Goal: Check status: Check status

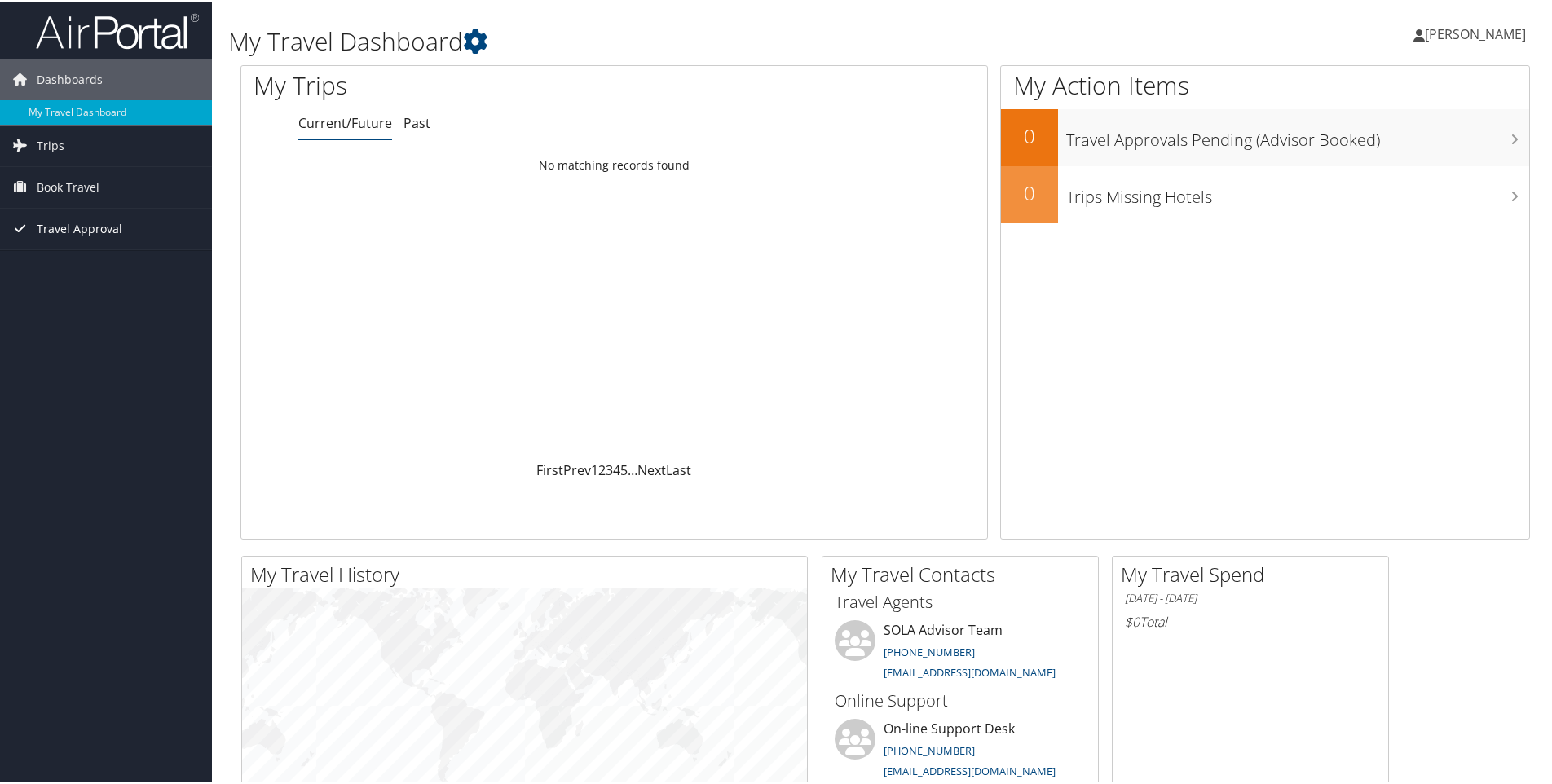
click at [52, 225] on span "Travel Approval" at bounding box center [79, 227] width 86 height 41
click at [79, 186] on span "Book Travel" at bounding box center [68, 185] width 63 height 41
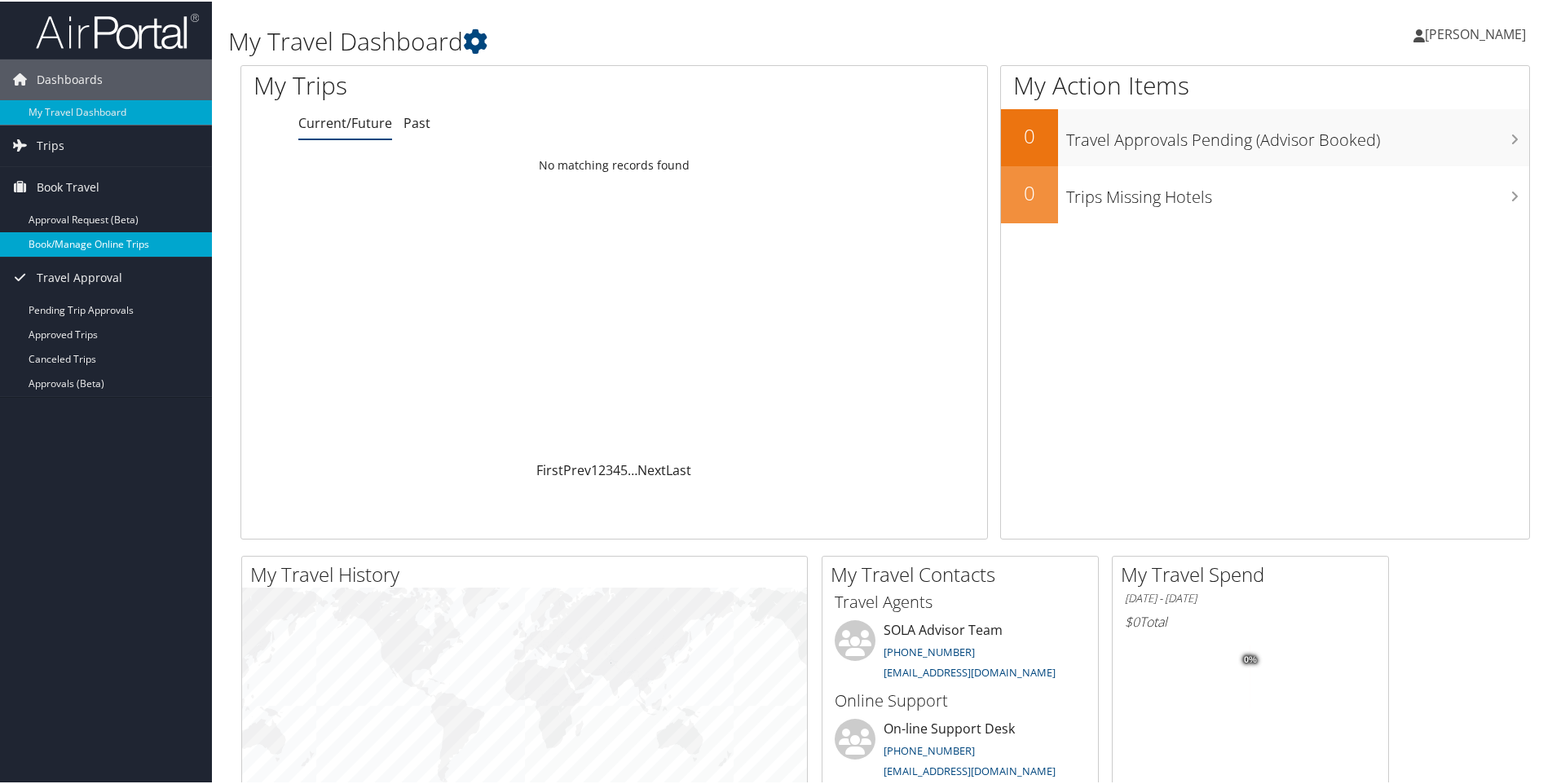
click at [88, 250] on link "Book/Manage Online Trips" at bounding box center [106, 243] width 212 height 25
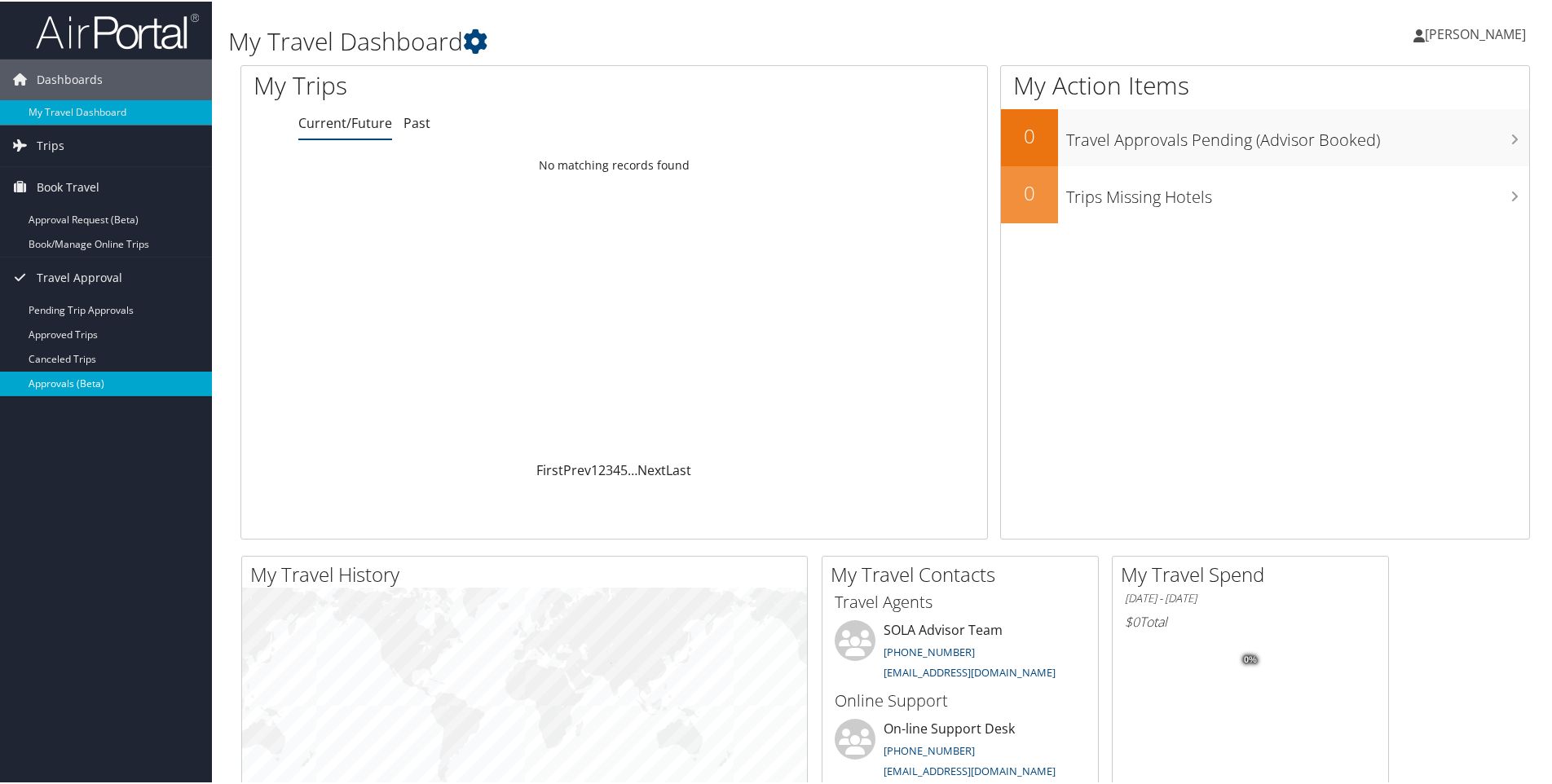
click at [78, 386] on link "Approvals (Beta)" at bounding box center [106, 382] width 212 height 25
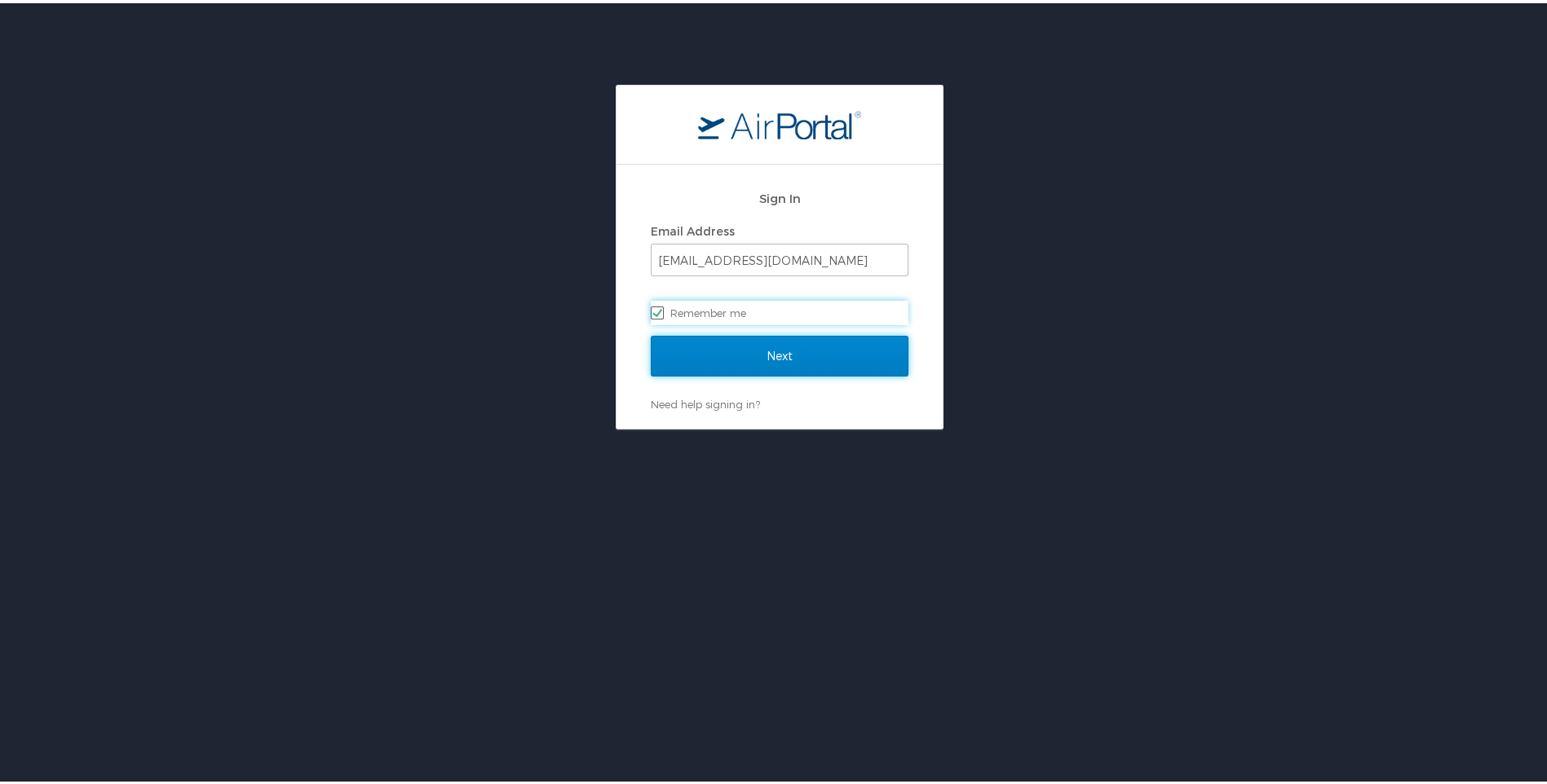
click at [755, 361] on input "Next" at bounding box center [779, 352] width 258 height 41
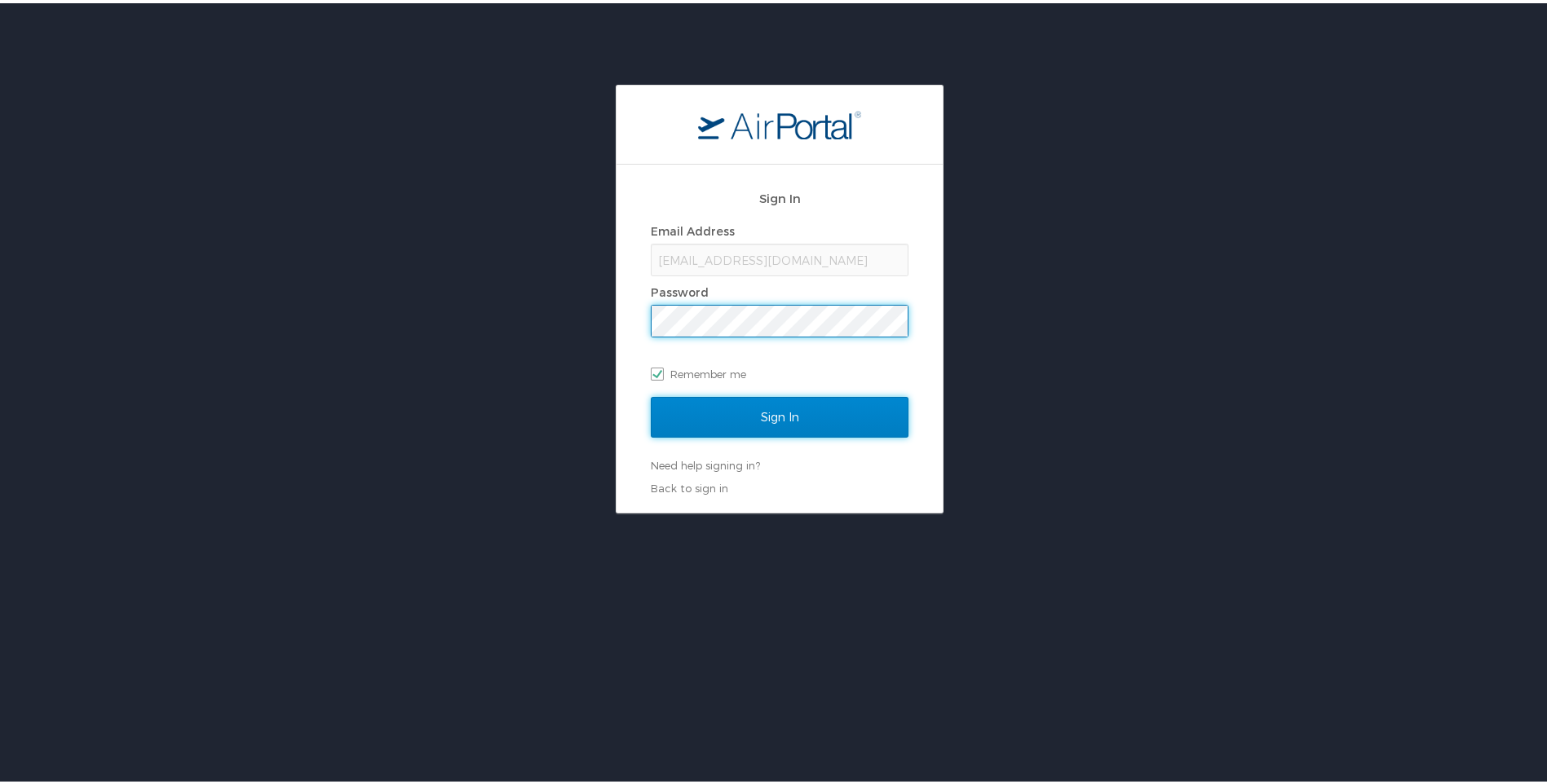
click at [779, 428] on input "Sign In" at bounding box center [779, 413] width 258 height 41
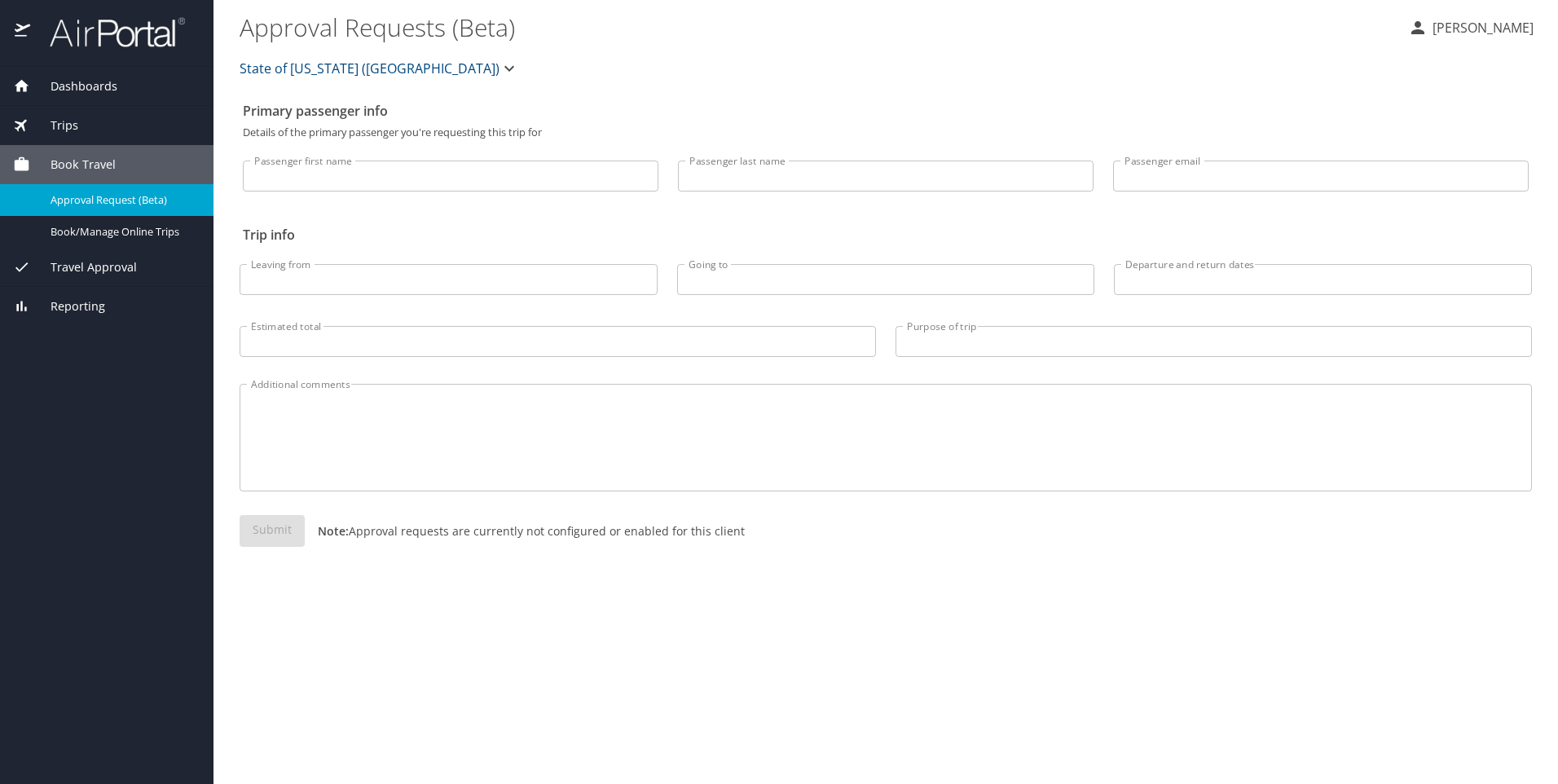
click at [133, 263] on span "Travel Approval" at bounding box center [83, 267] width 107 height 18
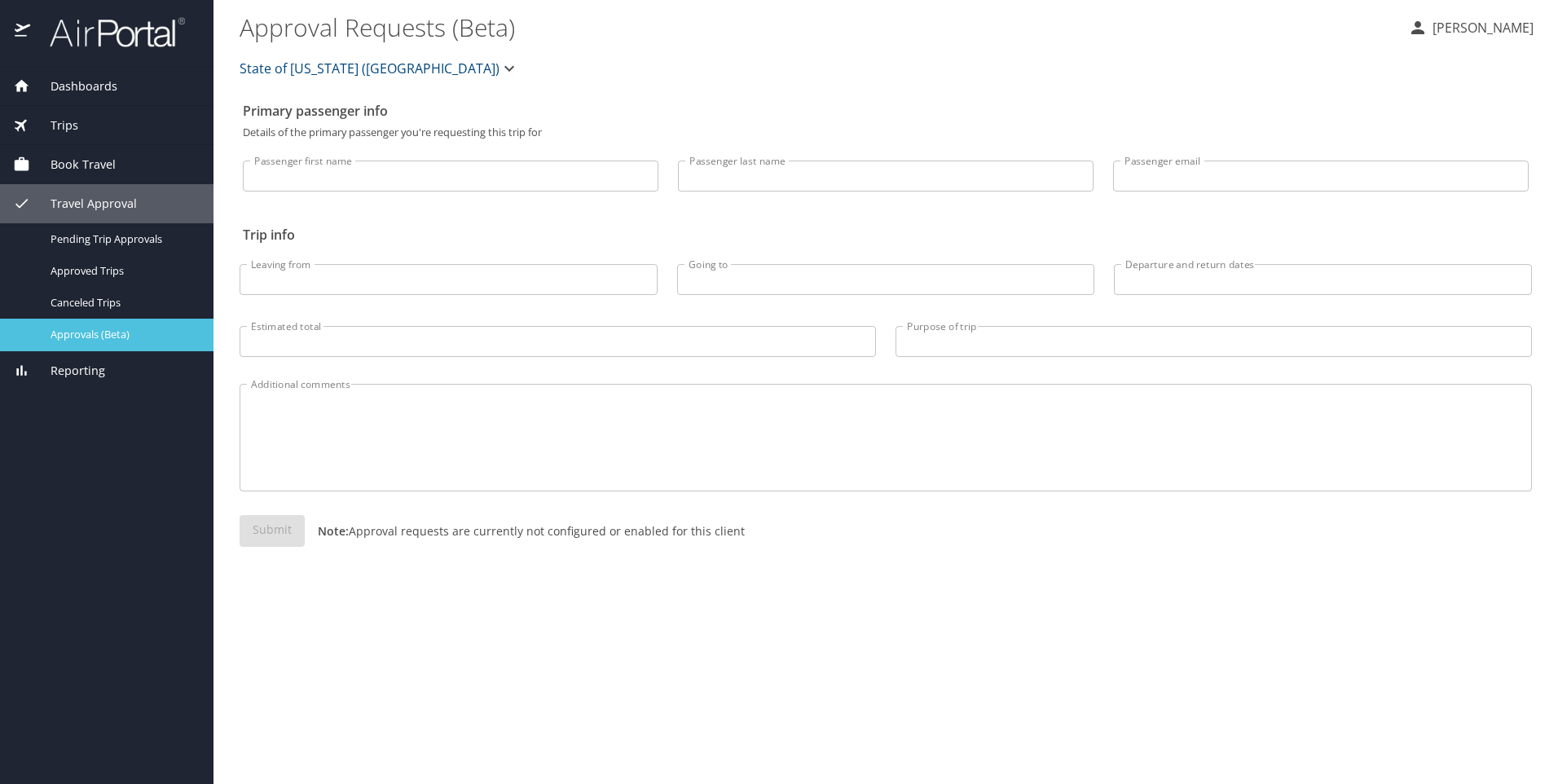
click at [100, 340] on span "Approvals (Beta)" at bounding box center [121, 334] width 143 height 16
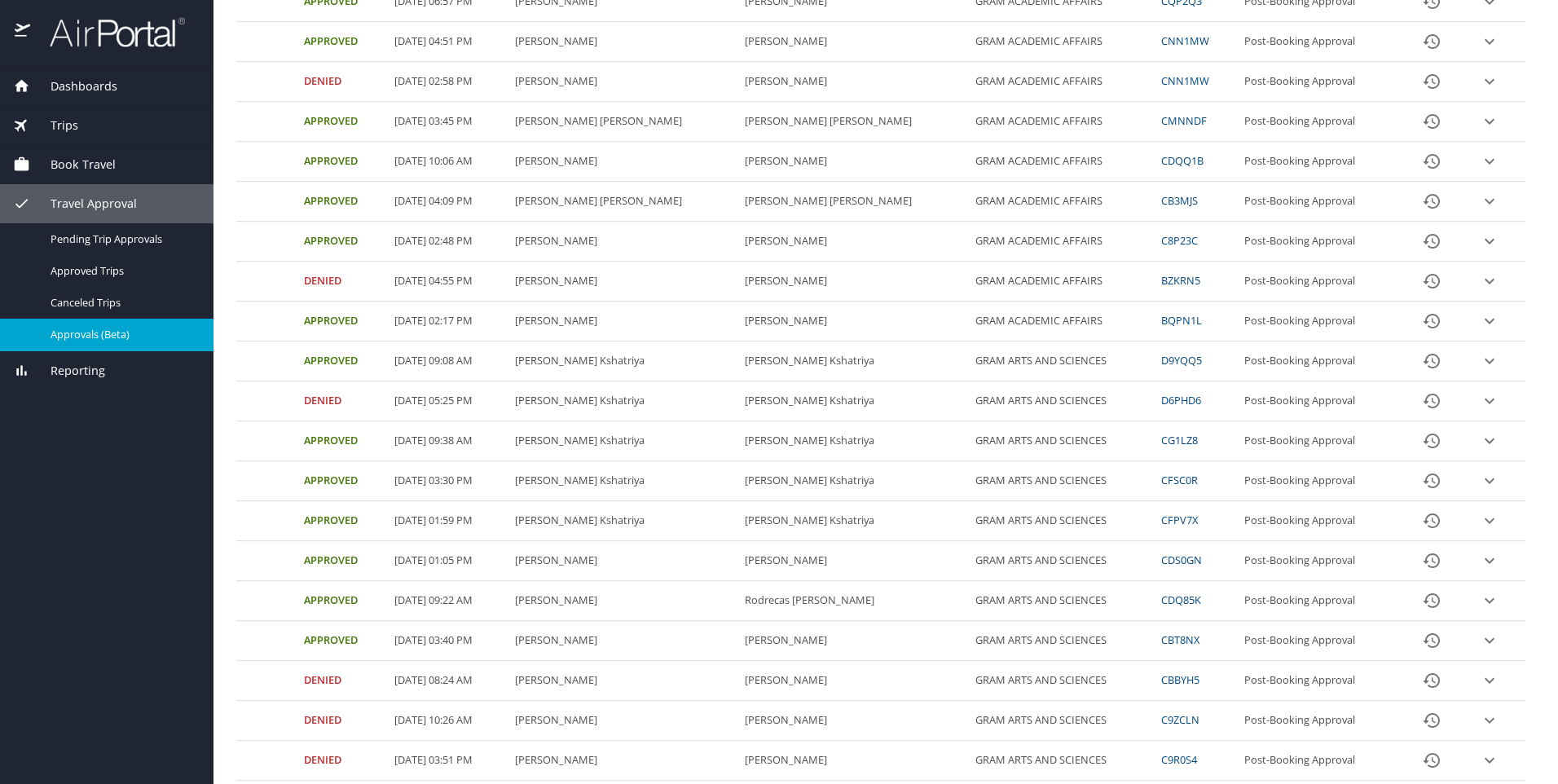
scroll to position [481, 0]
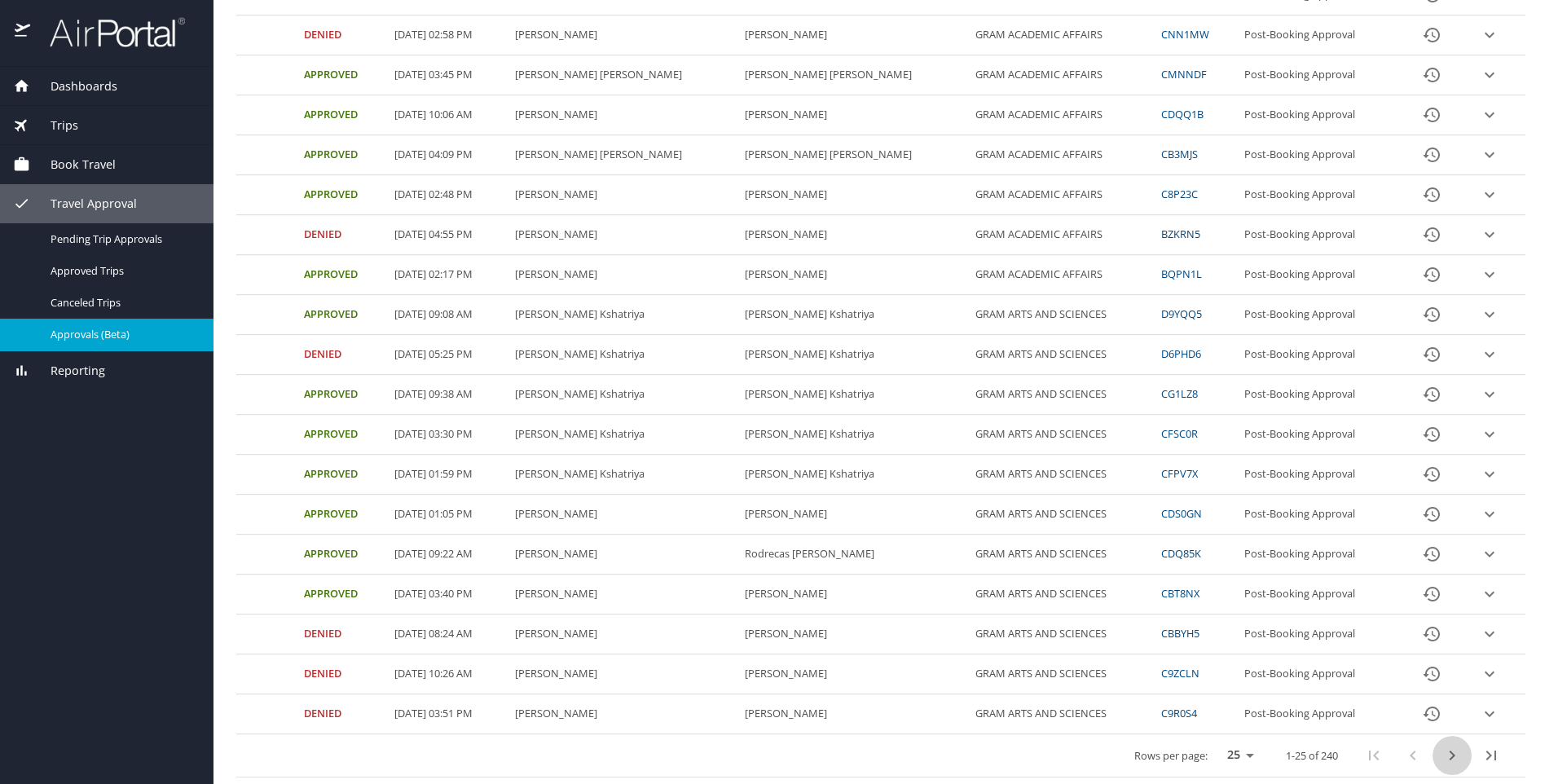
click at [1442, 758] on icon "next page" at bounding box center [1451, 755] width 19 height 19
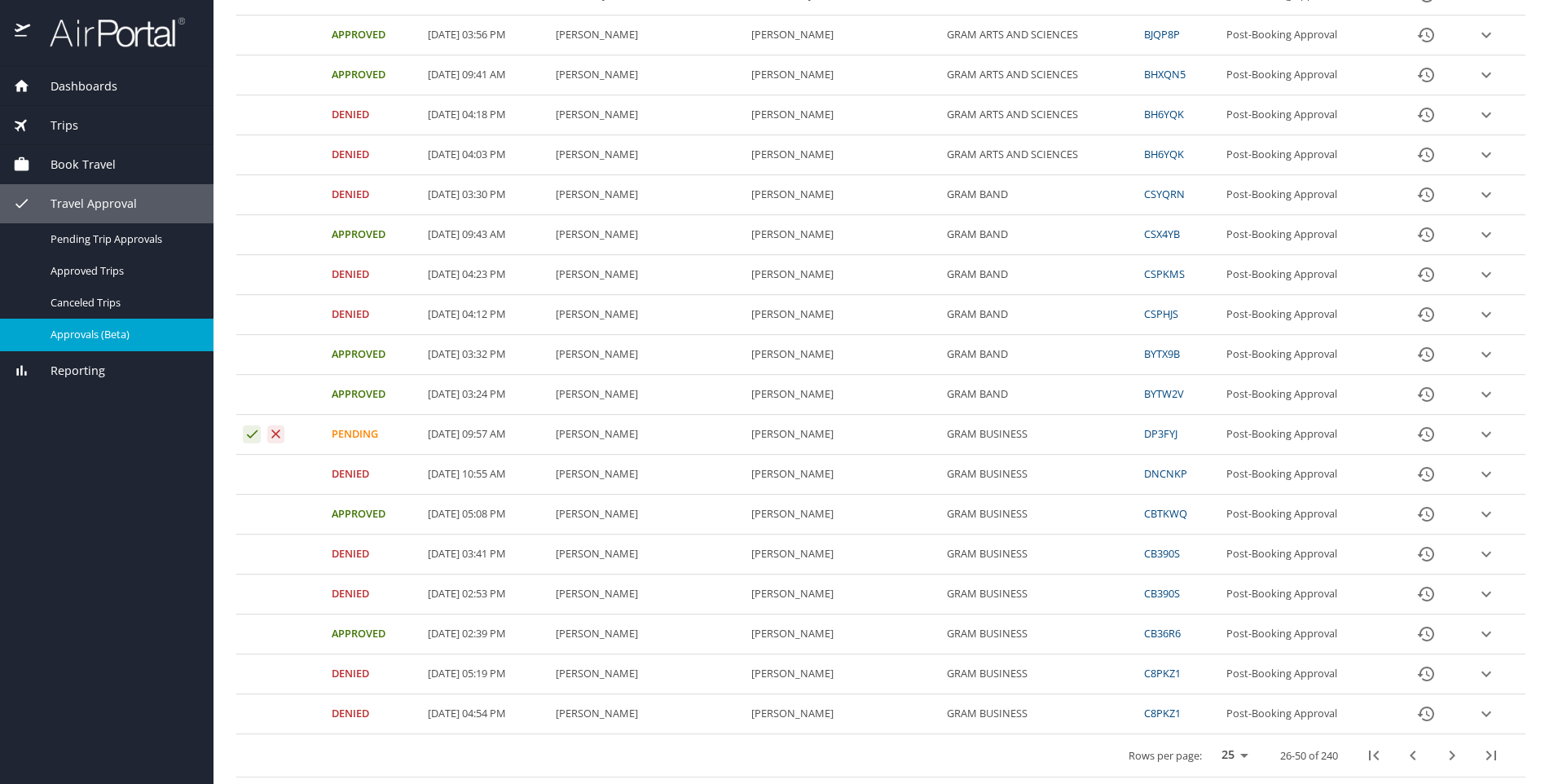
click at [1449, 757] on icon "next page" at bounding box center [1452, 755] width 5 height 10
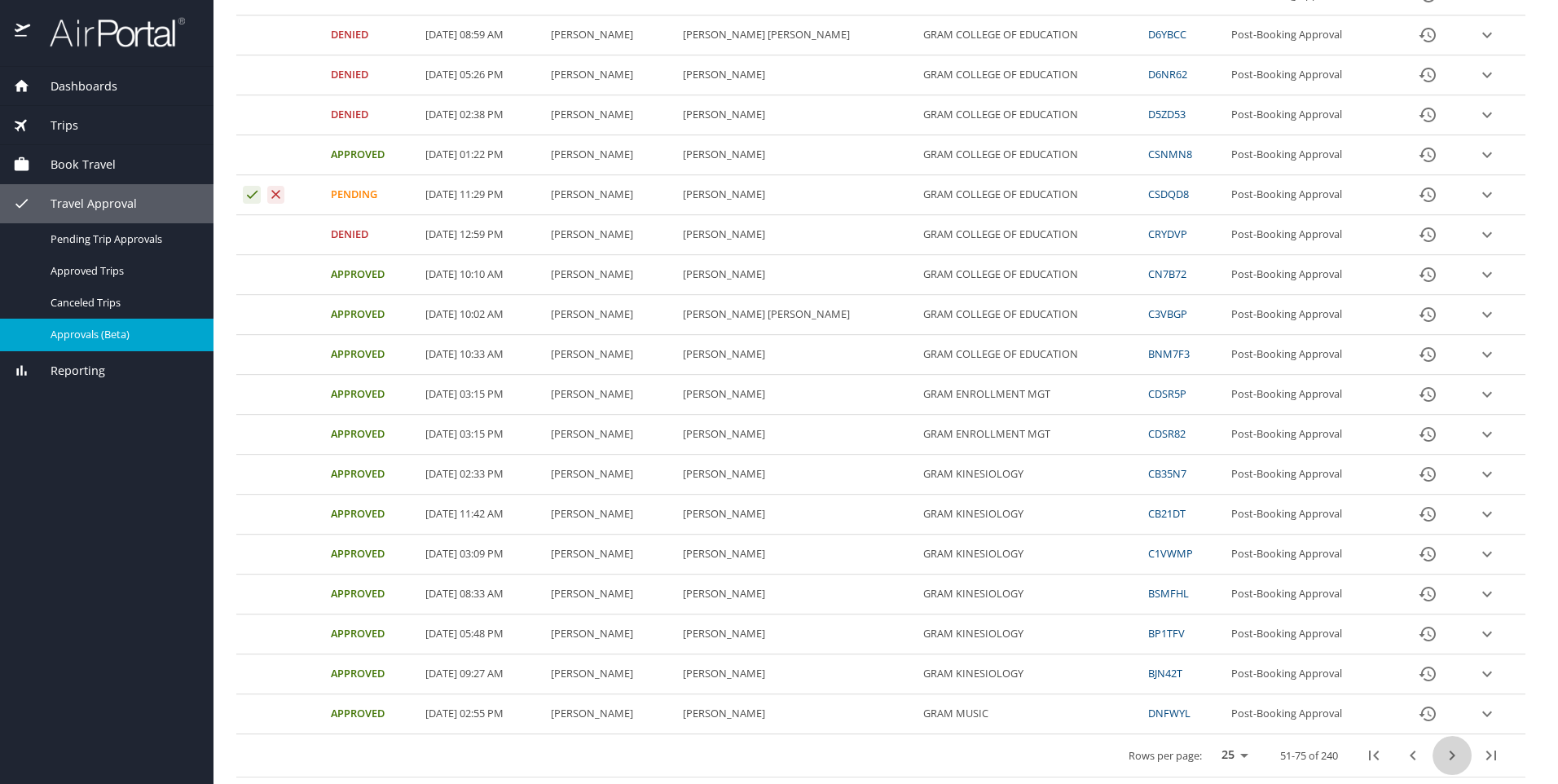
click at [1445, 757] on icon "next page" at bounding box center [1451, 755] width 19 height 19
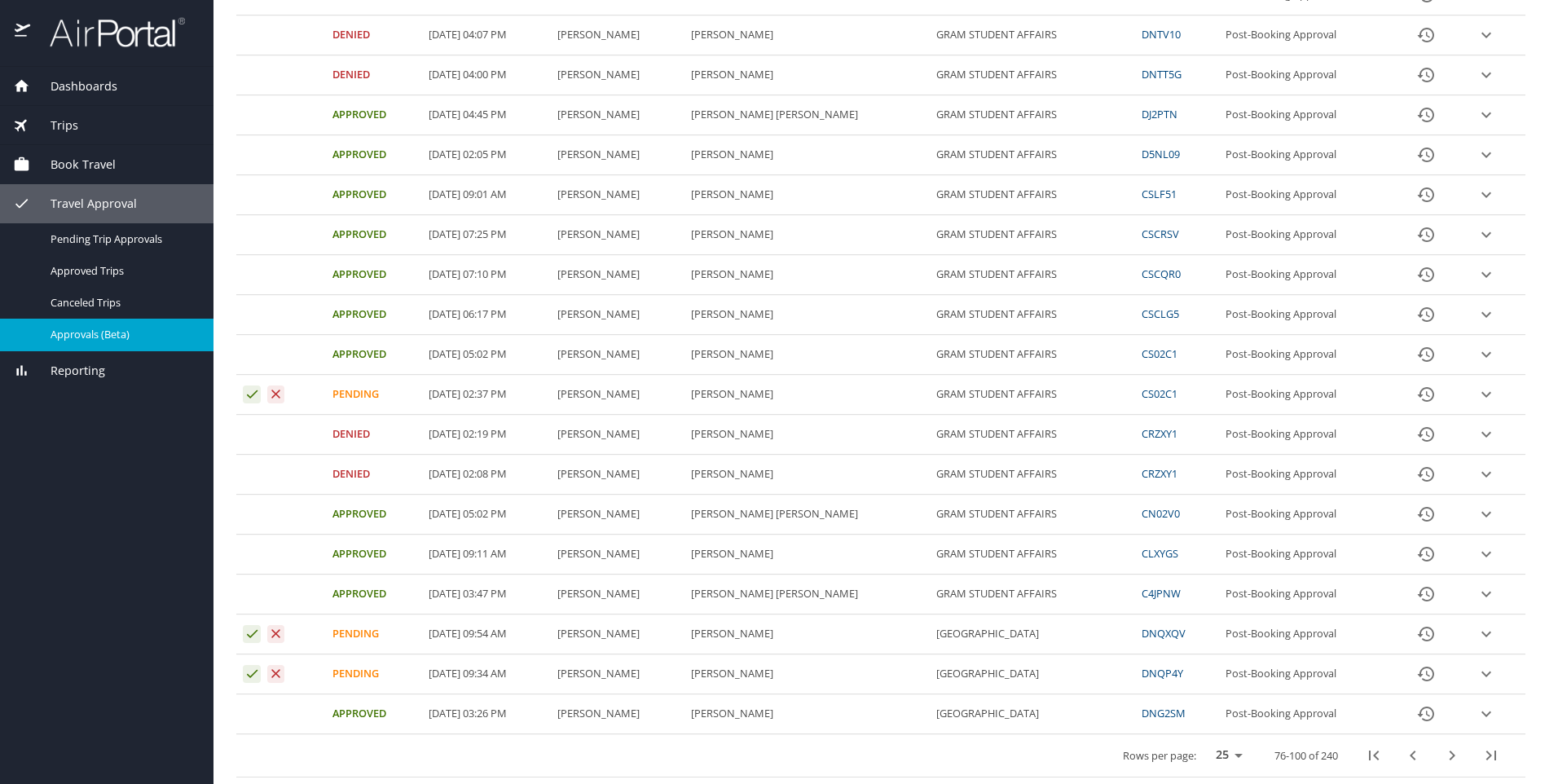
click at [1477, 678] on icon "expand row" at bounding box center [1486, 674] width 19 height 19
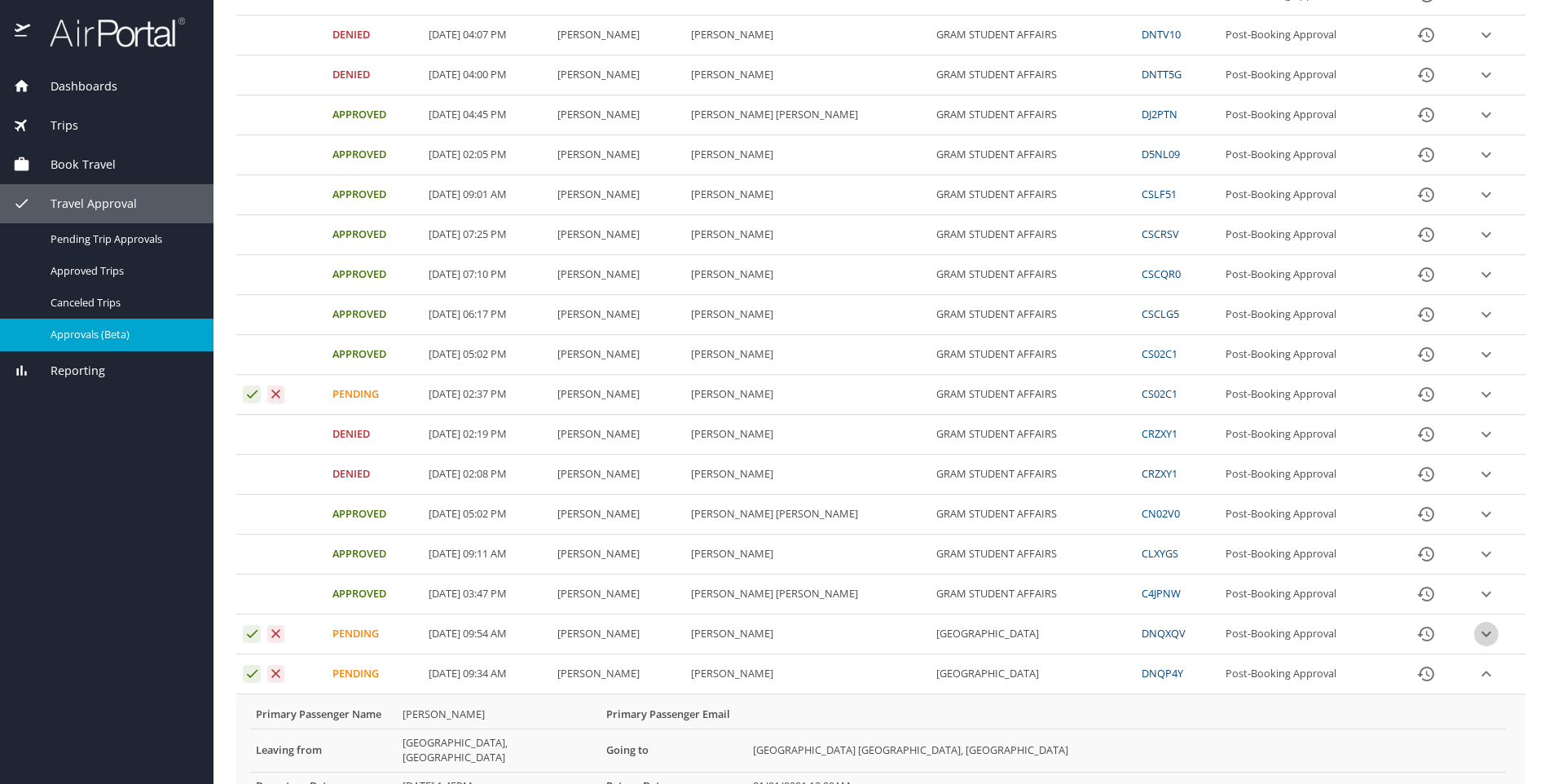
click at [1477, 639] on icon "expand row" at bounding box center [1486, 633] width 19 height 19
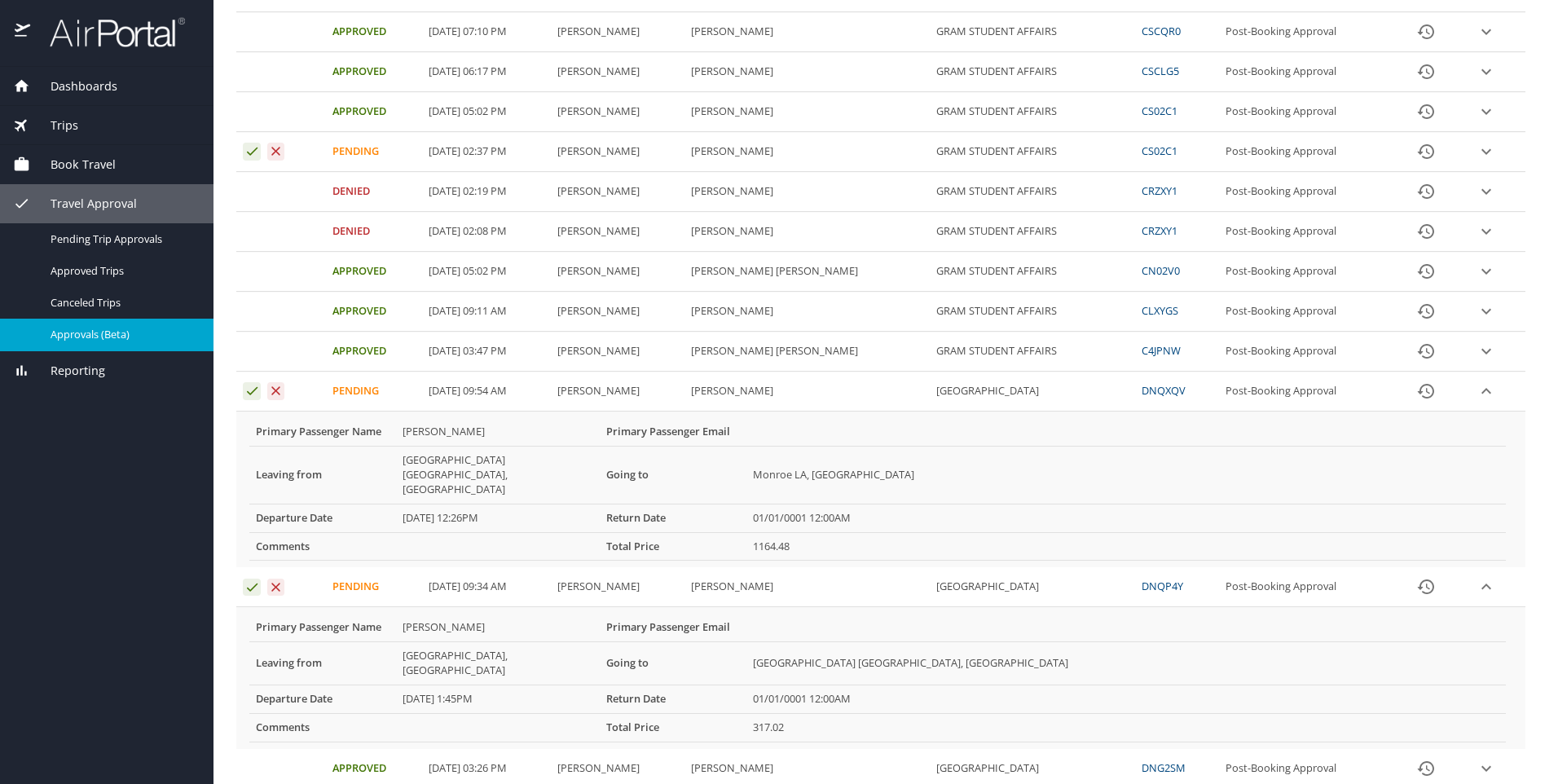
scroll to position [726, 0]
